Goal: Task Accomplishment & Management: Complete application form

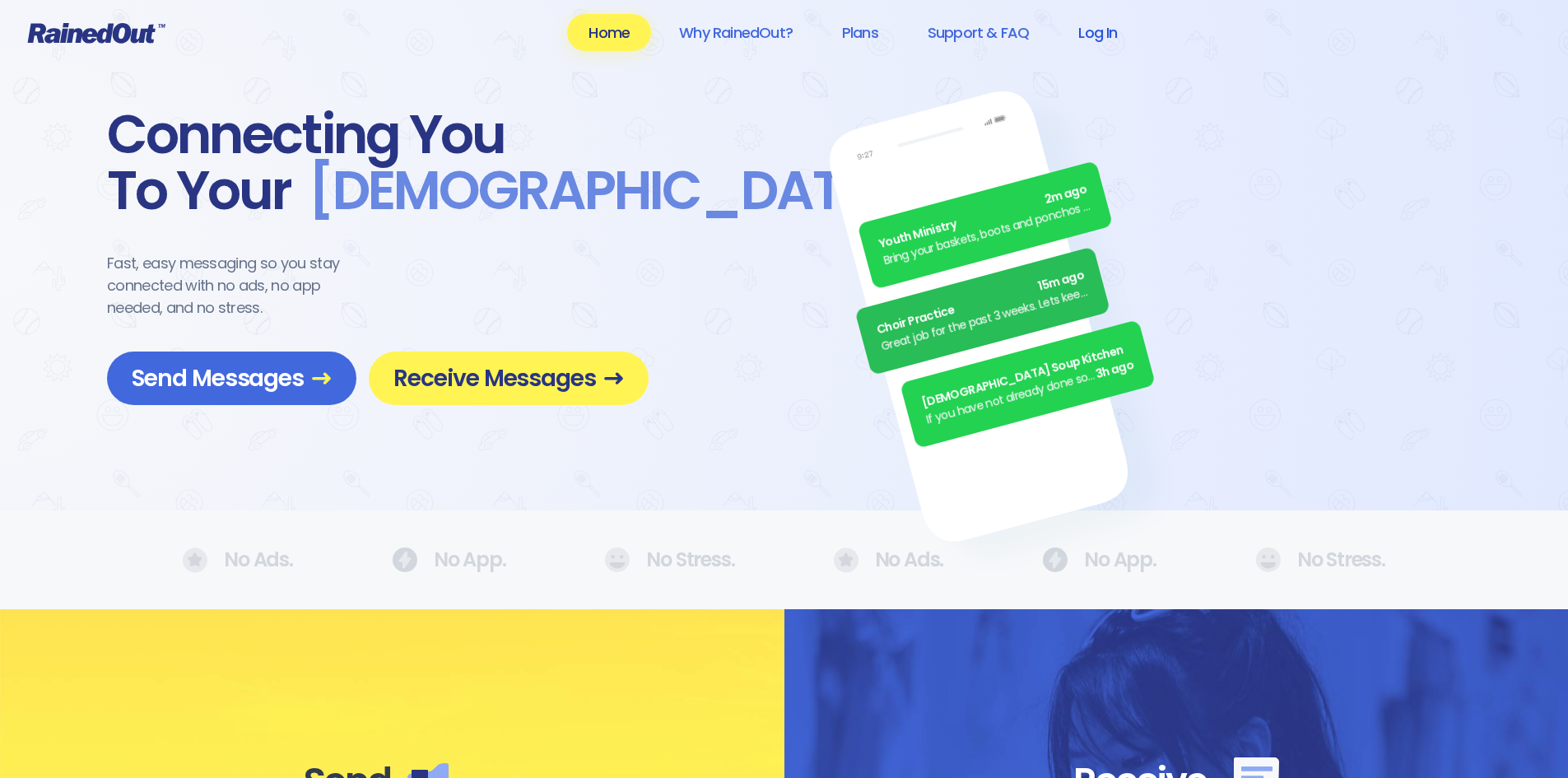
click at [1107, 37] on link "Log In" at bounding box center [1098, 32] width 82 height 37
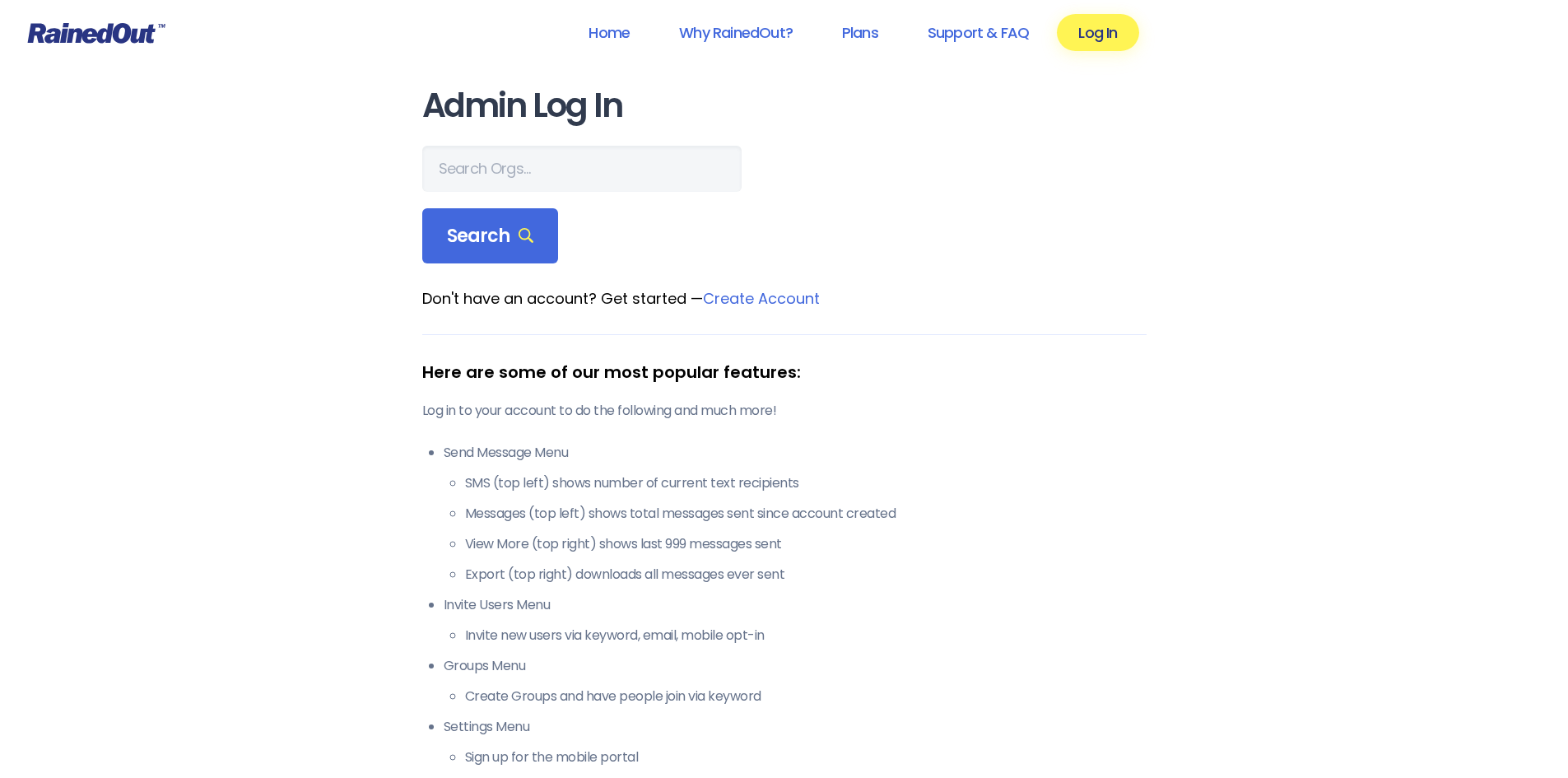
click at [782, 295] on link "Create Account" at bounding box center [762, 298] width 116 height 21
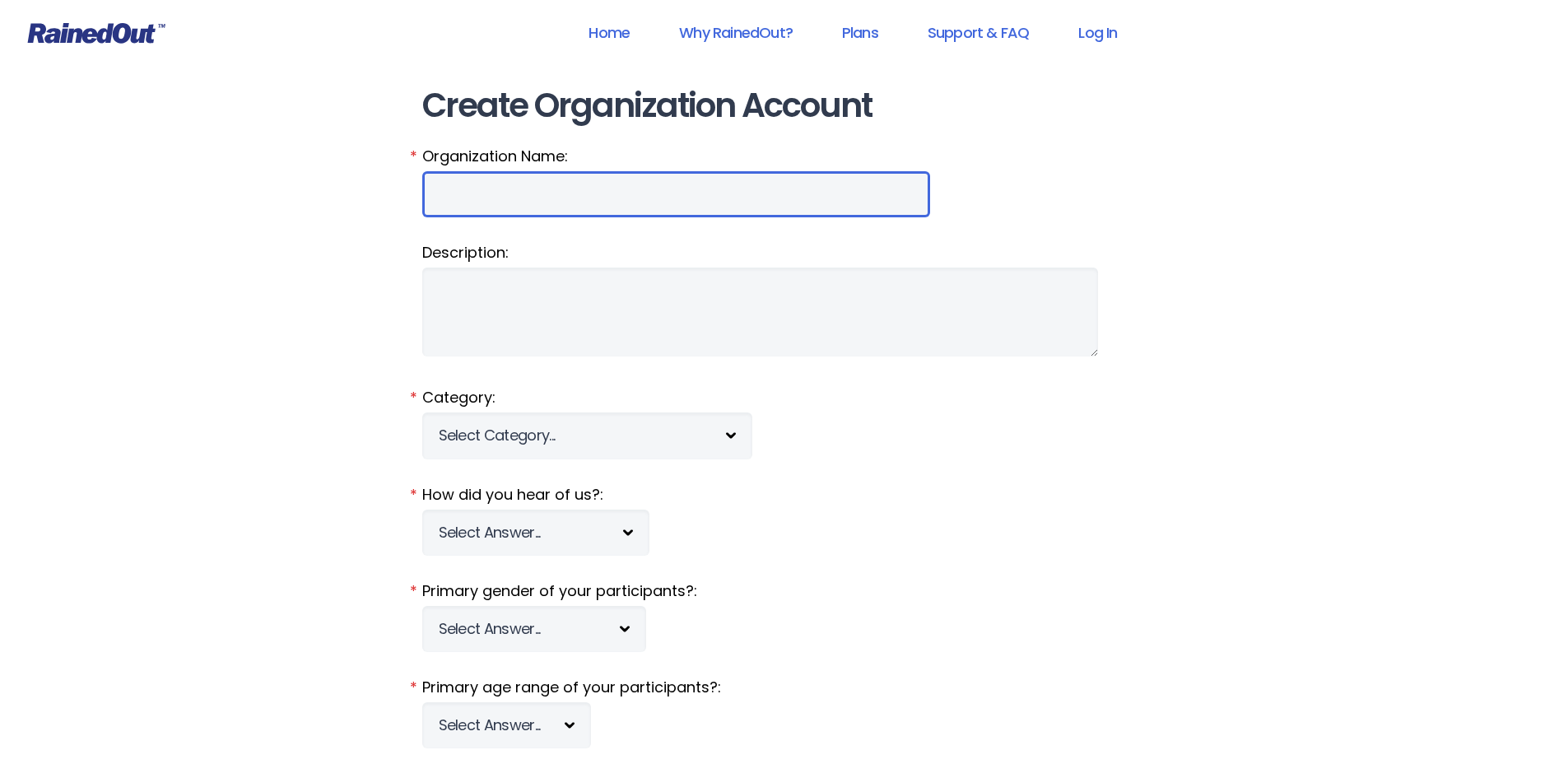
click at [540, 191] on input "Organization Name:" at bounding box center [676, 194] width 508 height 46
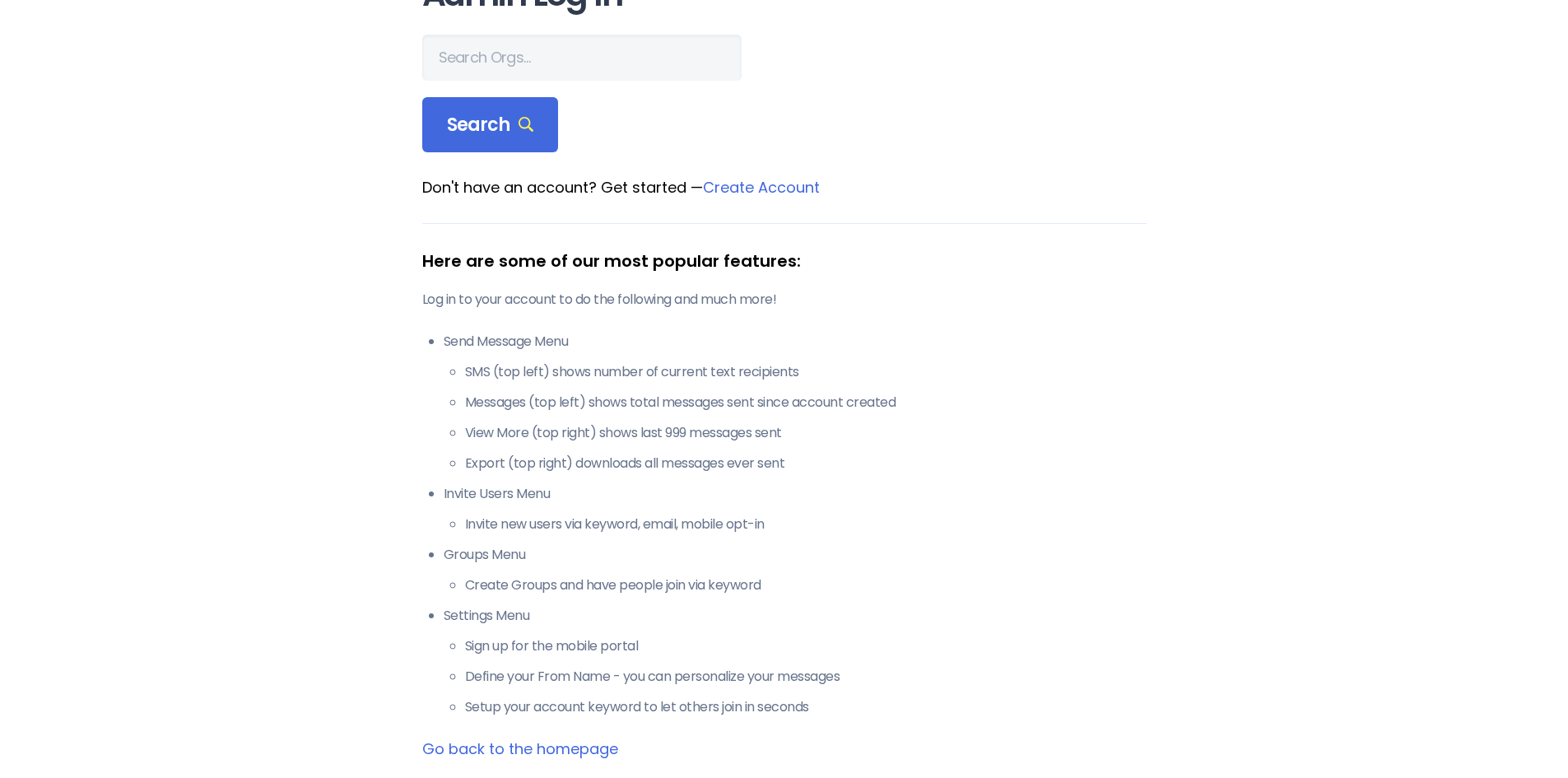
scroll to position [82, 0]
